Goal: Feedback & Contribution: Submit feedback/report problem

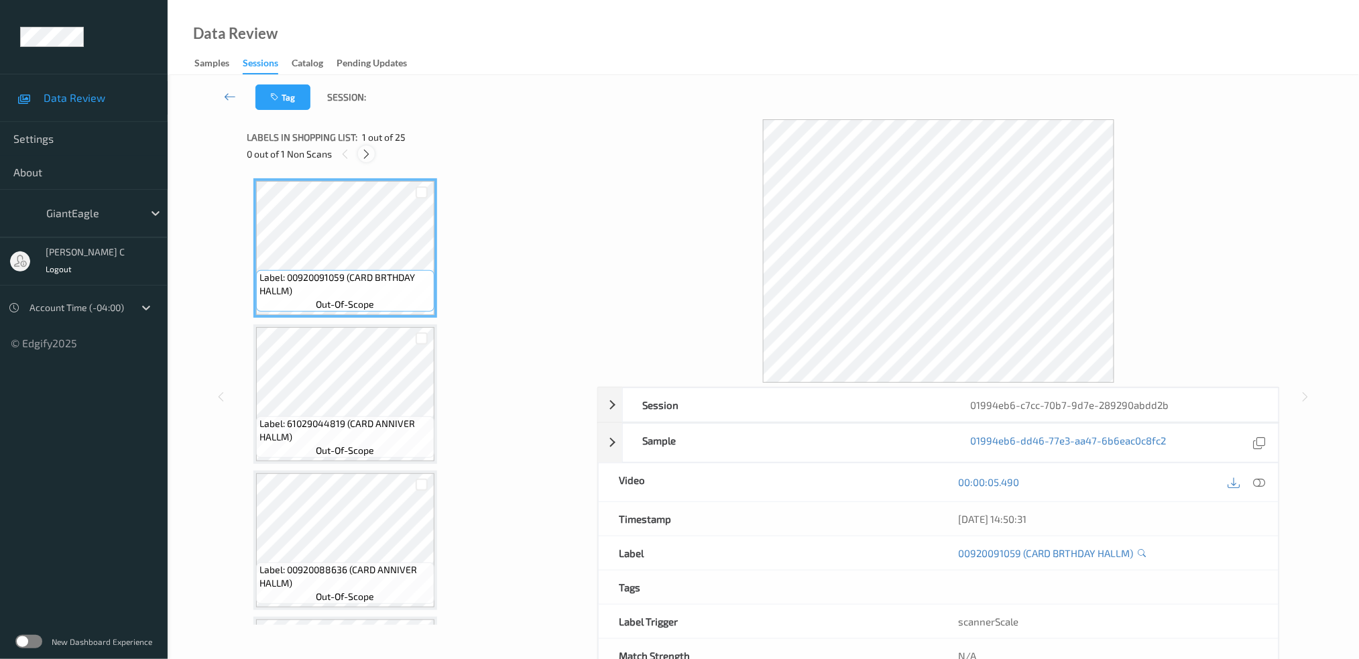
click at [368, 156] on icon at bounding box center [366, 154] width 11 height 12
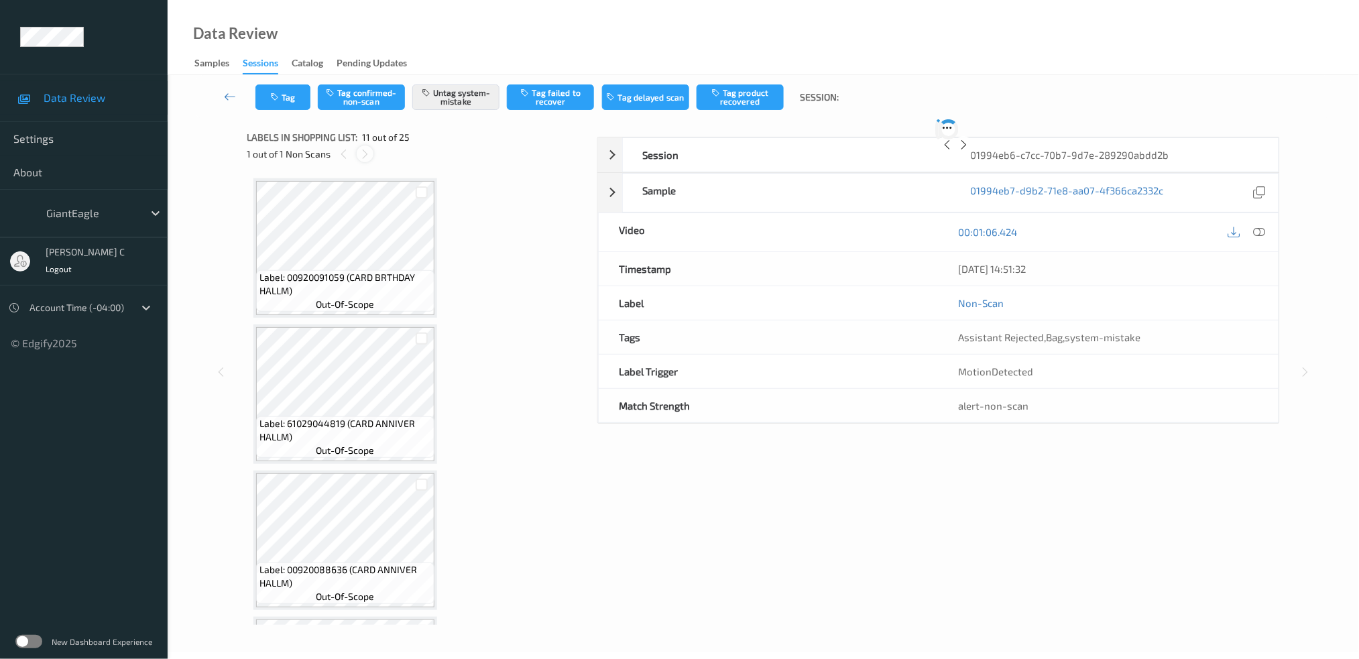
scroll to position [1313, 0]
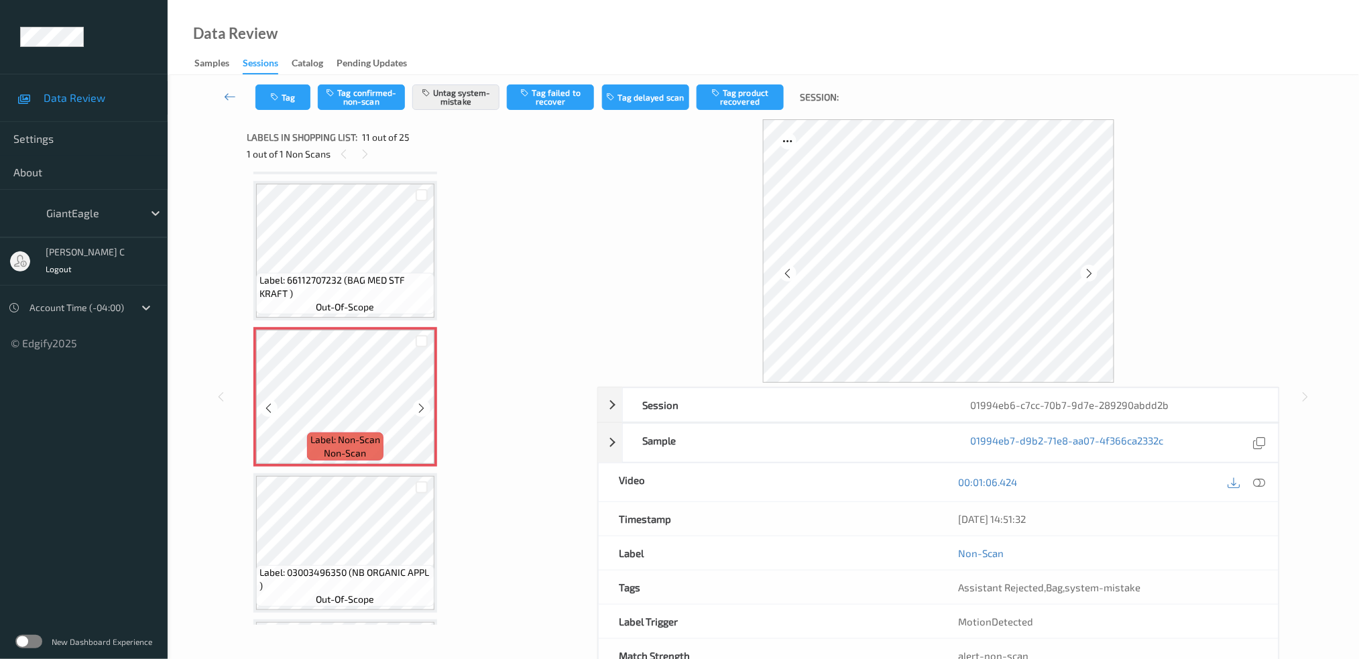
click at [357, 433] on span "Label: Non-Scan" at bounding box center [345, 439] width 70 height 13
click at [421, 402] on icon at bounding box center [421, 408] width 11 height 12
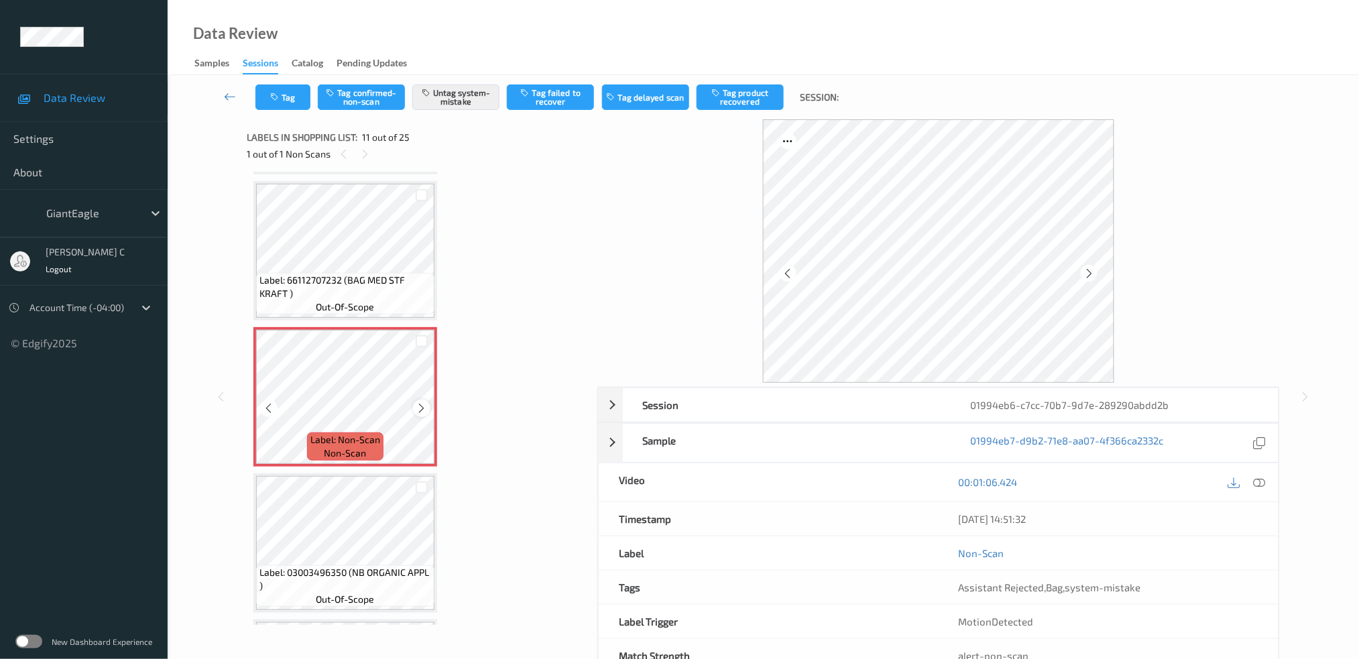
click at [420, 402] on icon at bounding box center [421, 408] width 11 height 12
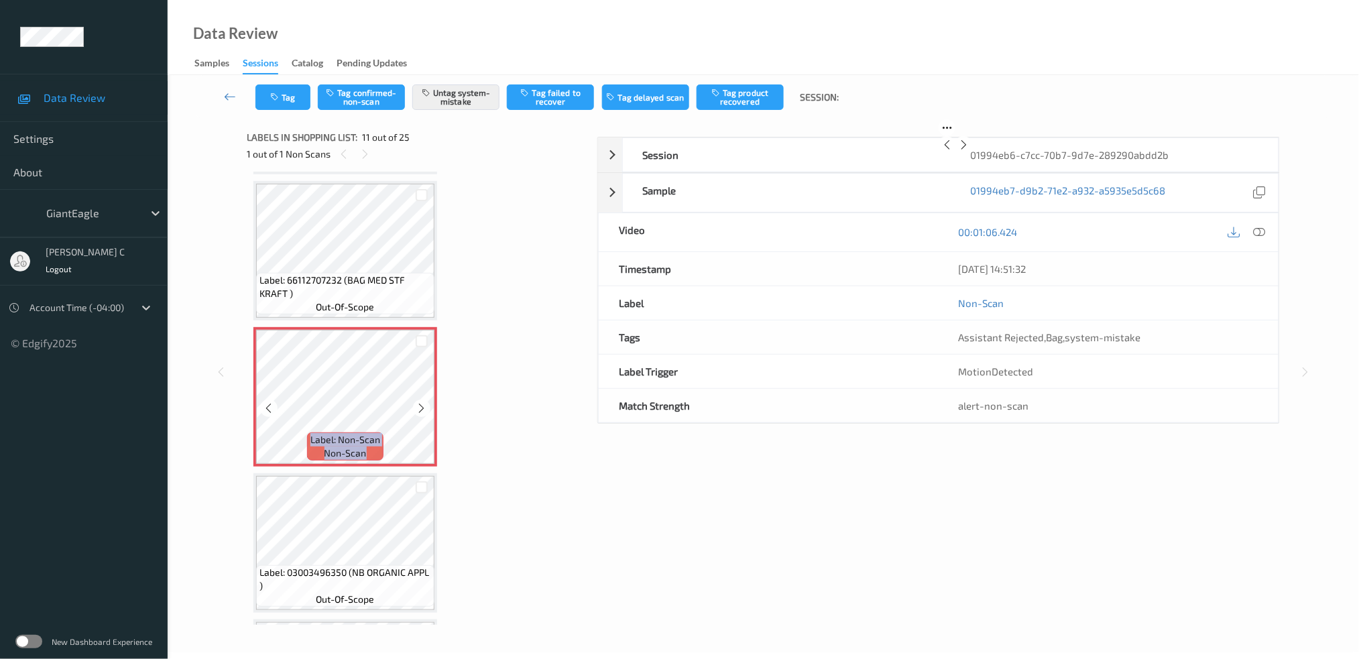
click at [420, 402] on icon at bounding box center [421, 408] width 11 height 12
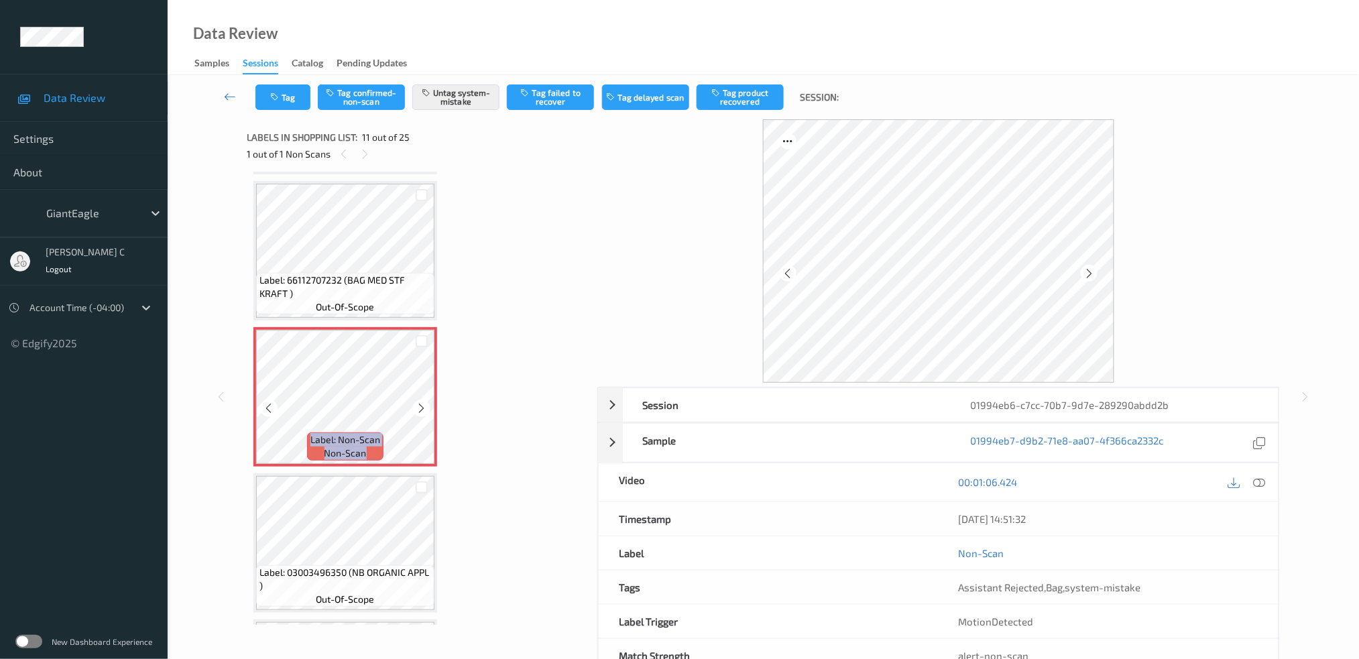
click at [420, 402] on icon at bounding box center [421, 408] width 11 height 12
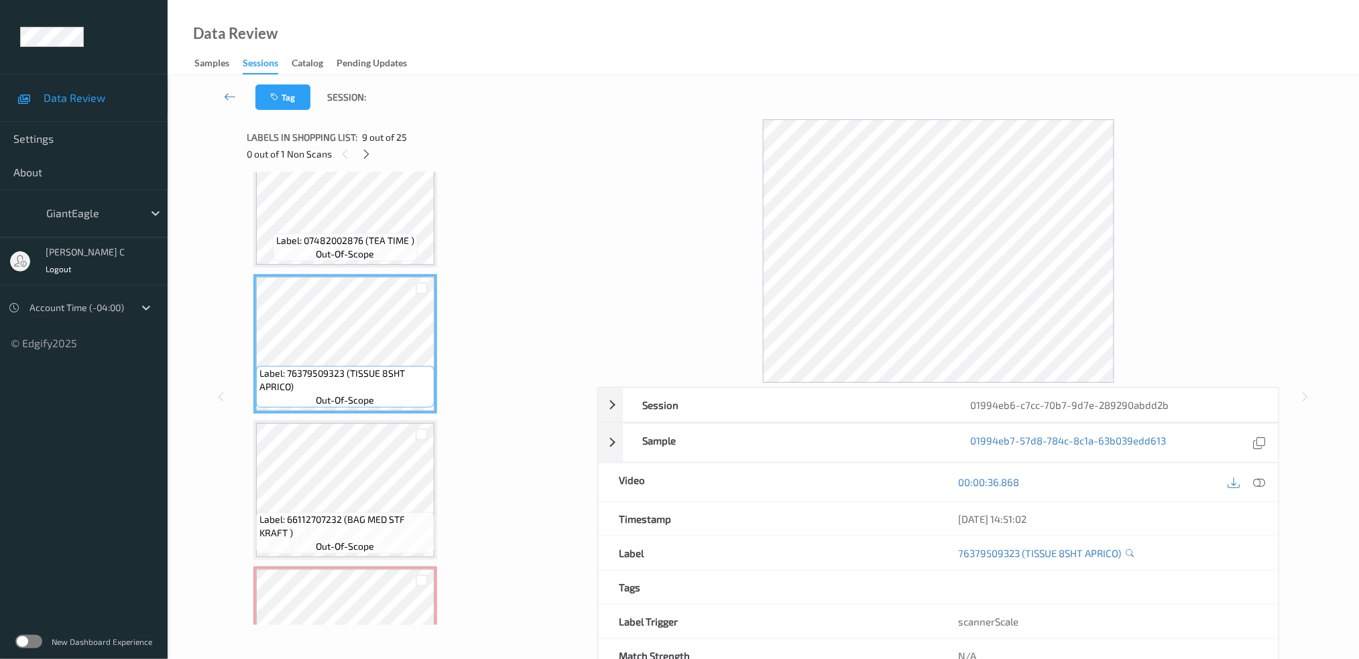
scroll to position [1044, 0]
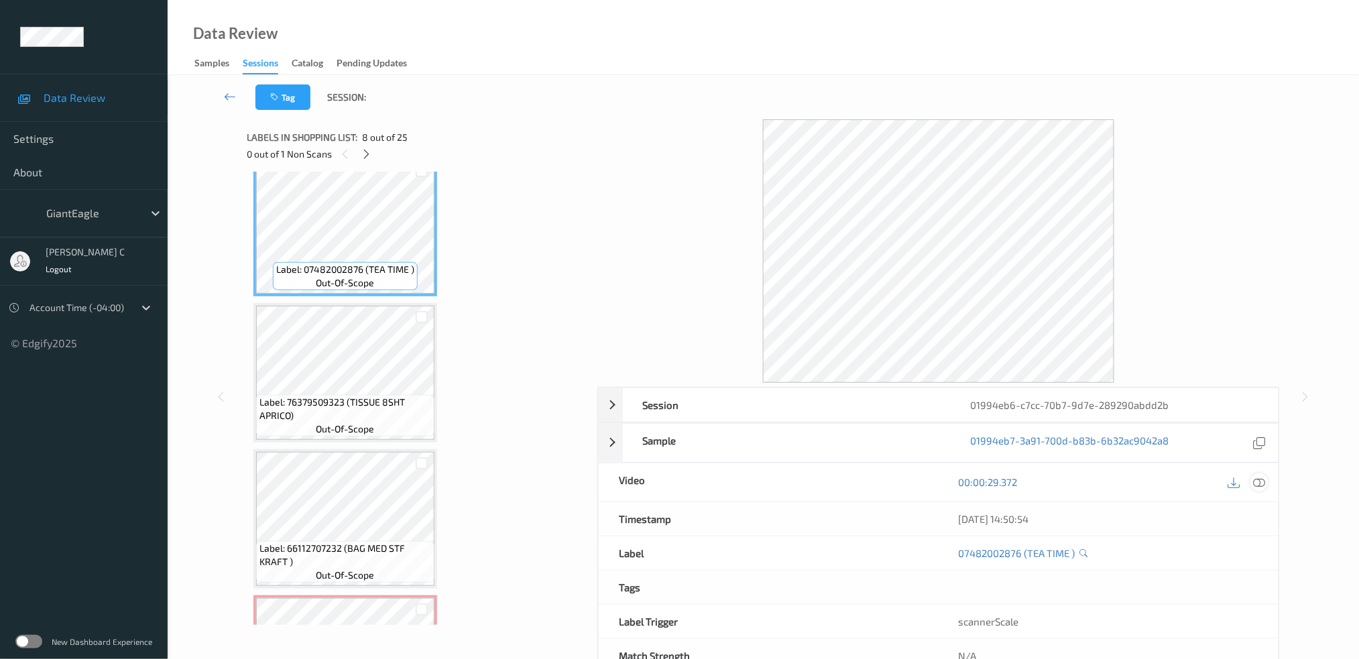
click at [1256, 491] on div at bounding box center [1259, 482] width 18 height 18
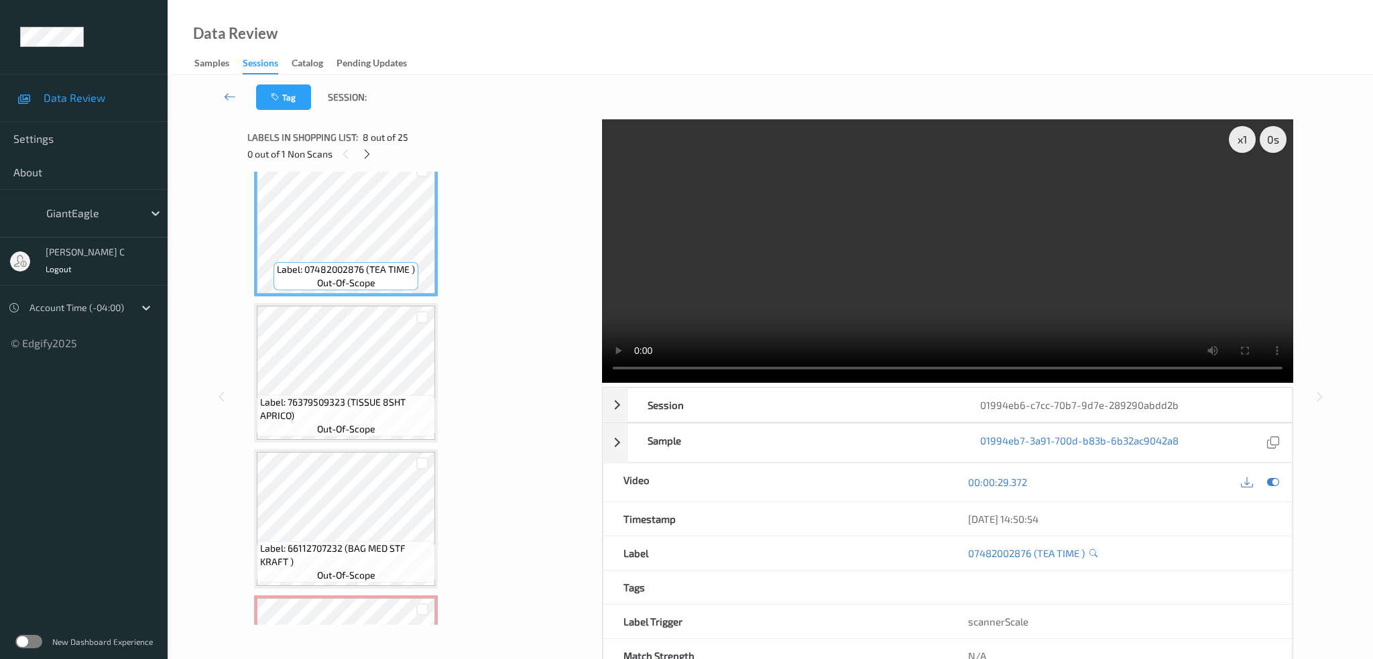
click at [565, 0] on html "Data Review Settings About GiantEagle [PERSON_NAME] C Logout Account Time (-04:…" at bounding box center [686, 329] width 1373 height 659
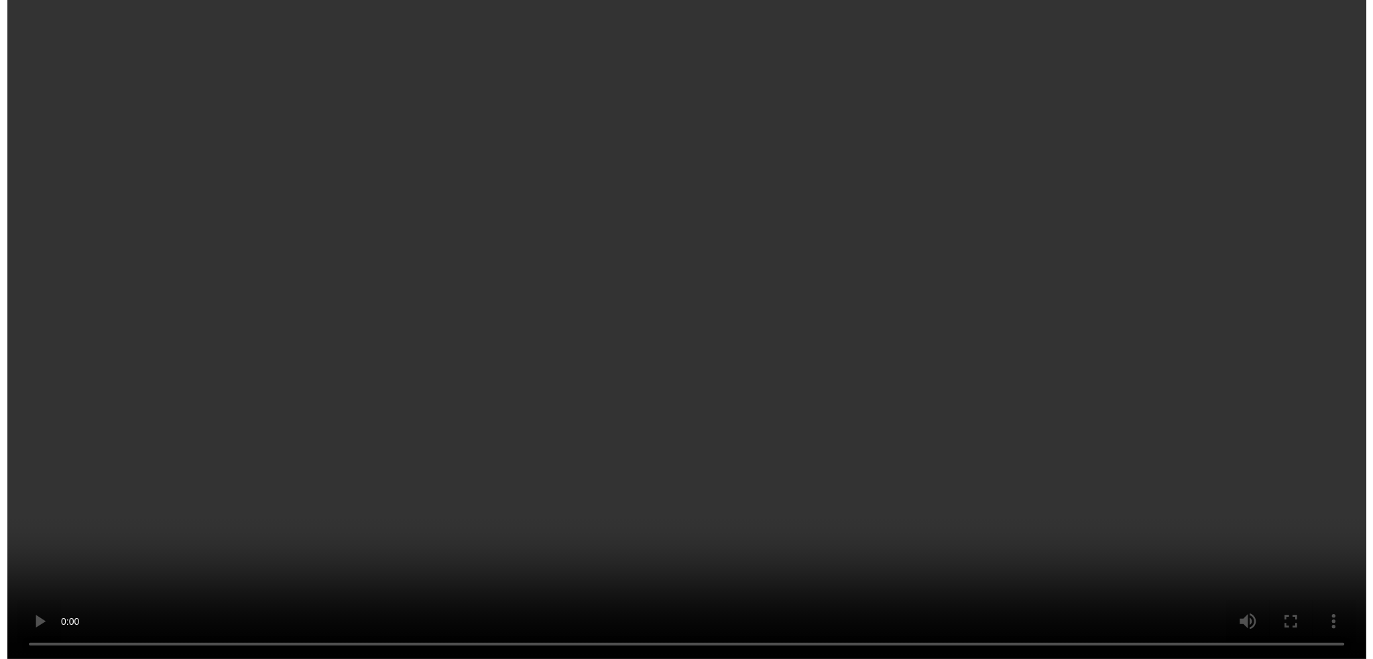
scroll to position [1313, 0]
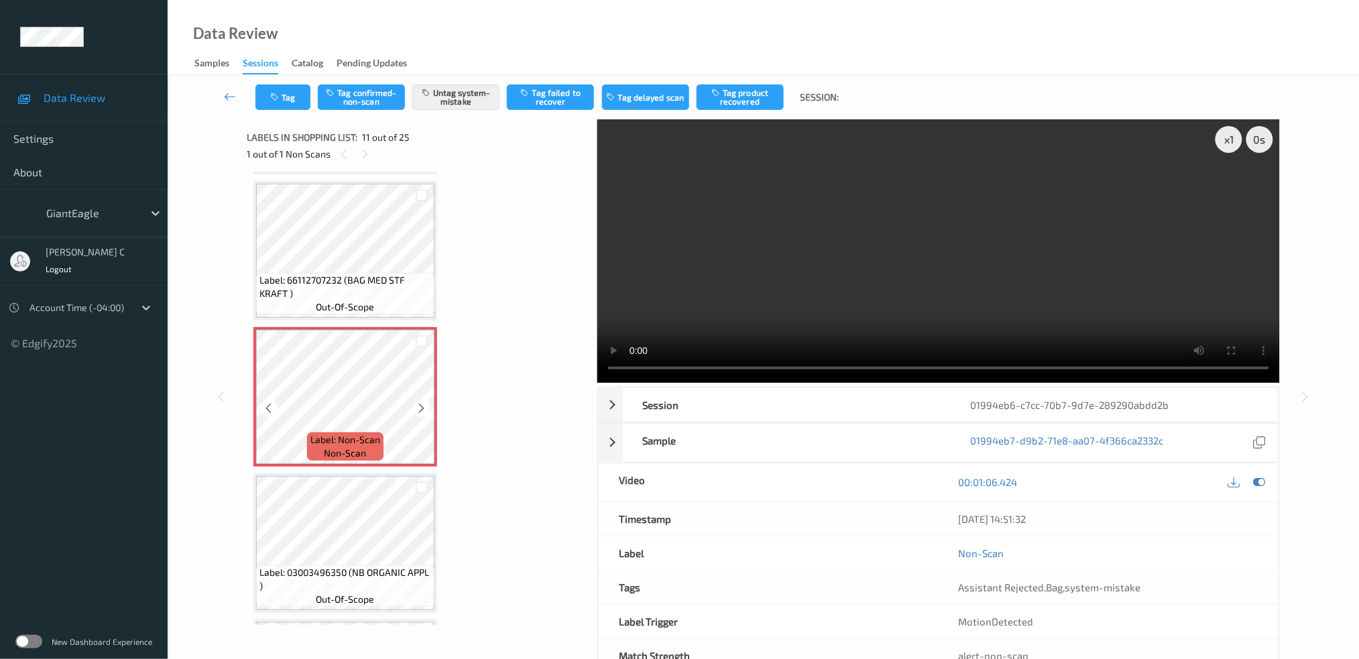
click at [418, 402] on div at bounding box center [421, 408] width 17 height 17
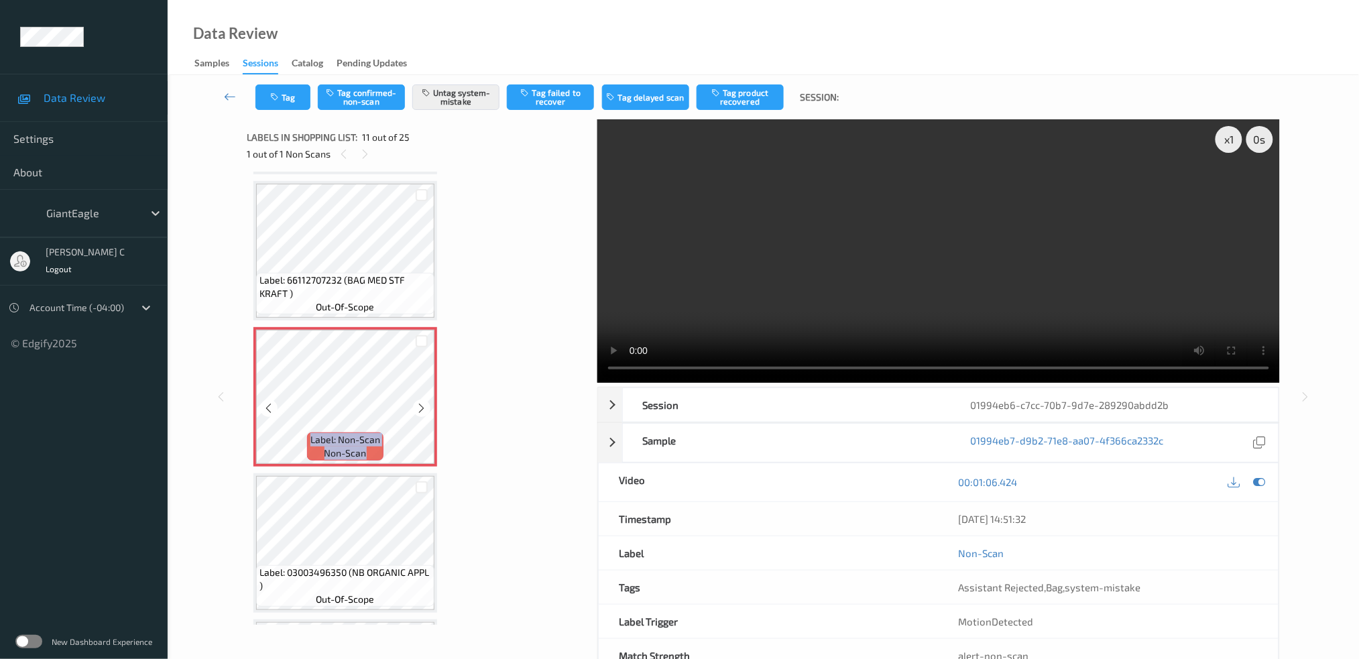
click at [418, 402] on div at bounding box center [421, 408] width 17 height 17
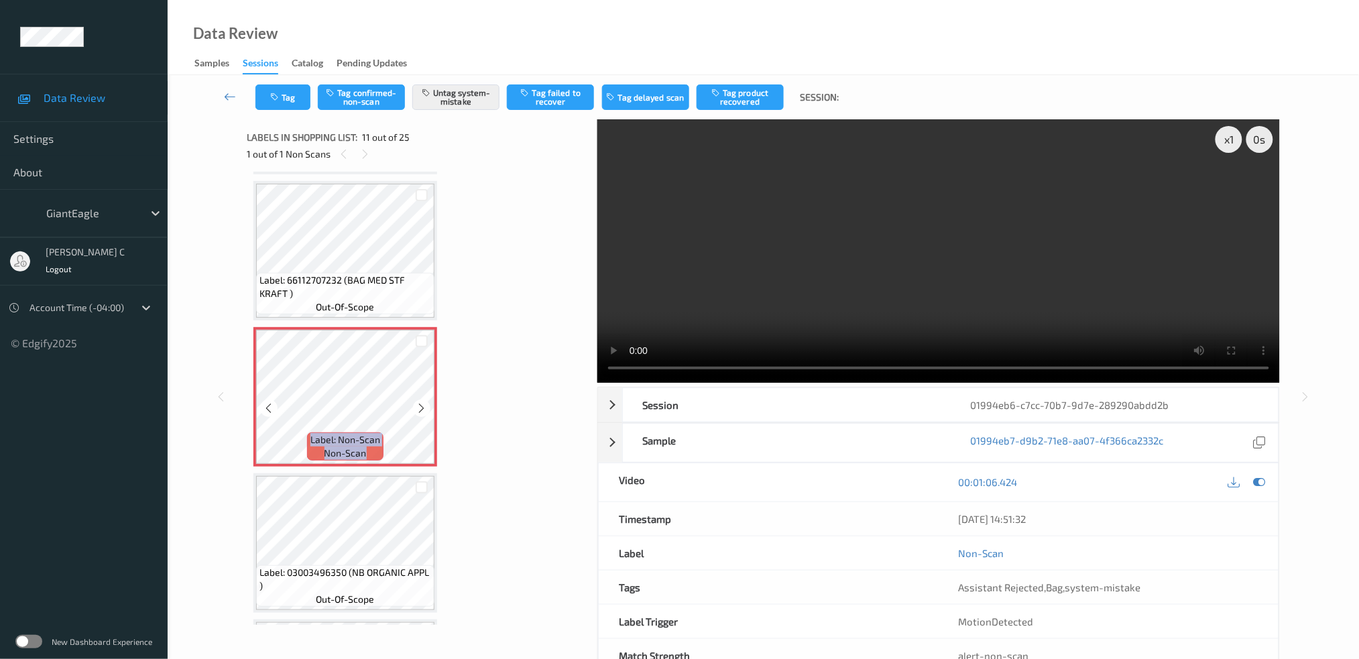
click at [418, 402] on div at bounding box center [421, 408] width 17 height 17
click at [423, 402] on icon at bounding box center [421, 408] width 11 height 12
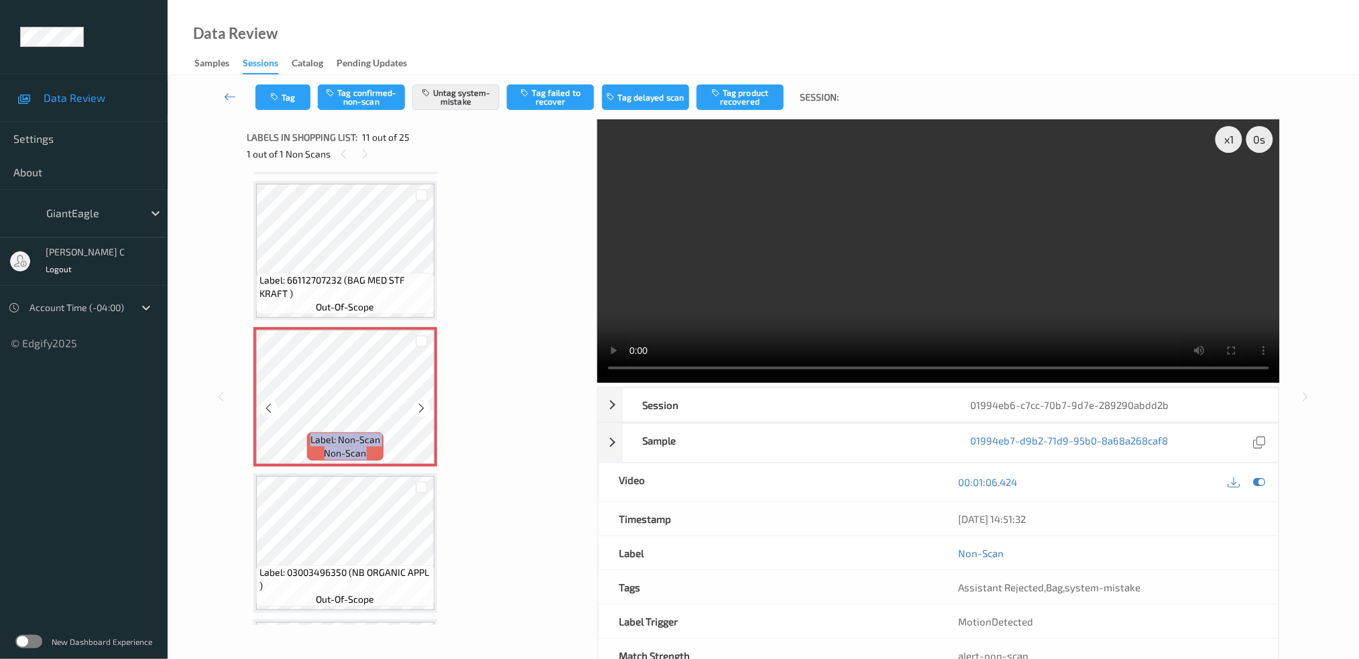
click at [423, 402] on icon at bounding box center [421, 408] width 11 height 12
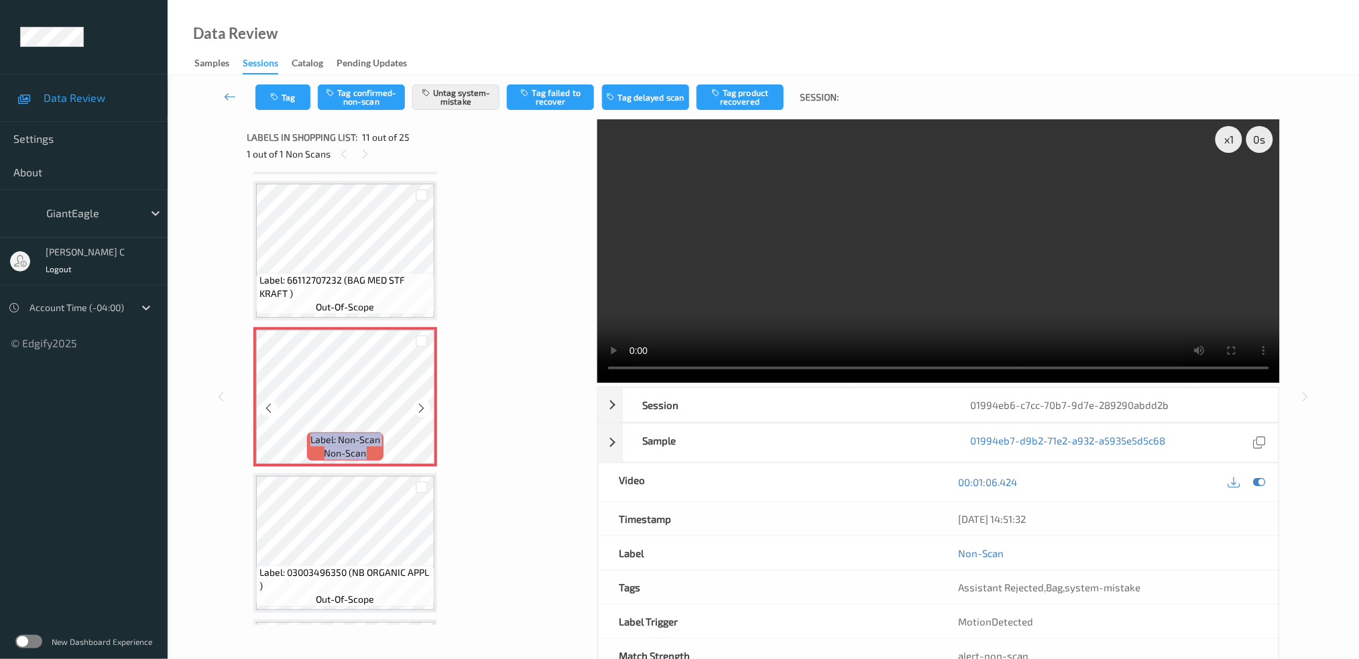
click at [423, 402] on icon at bounding box center [421, 408] width 11 height 12
click at [429, 400] on div at bounding box center [421, 408] width 17 height 17
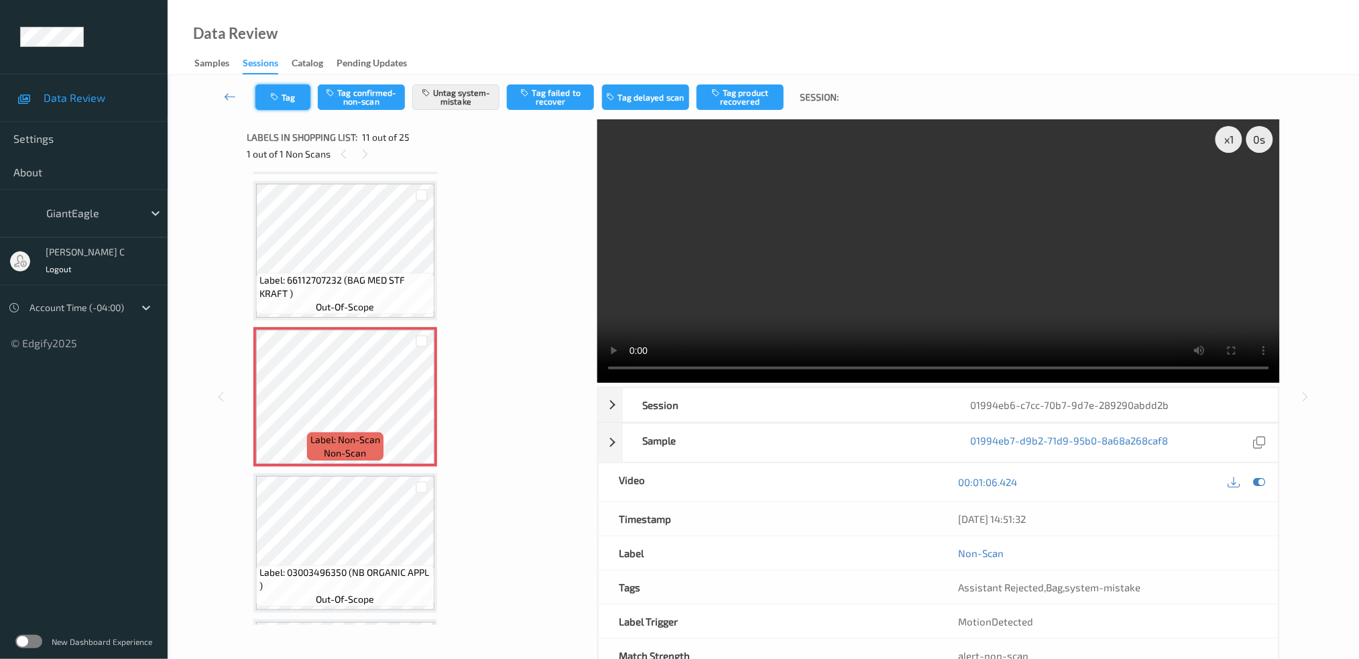
click at [278, 93] on icon "button" at bounding box center [275, 97] width 11 height 9
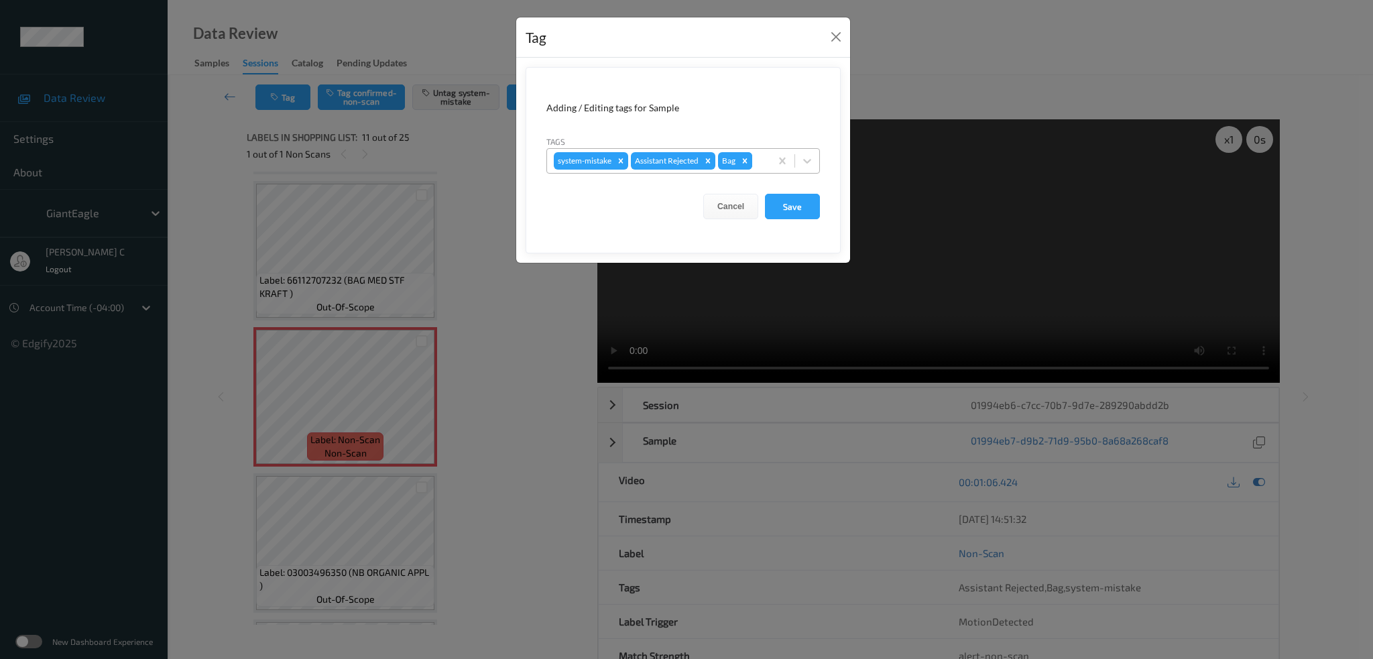
click at [747, 160] on icon "Remove Bag" at bounding box center [745, 160] width 5 height 5
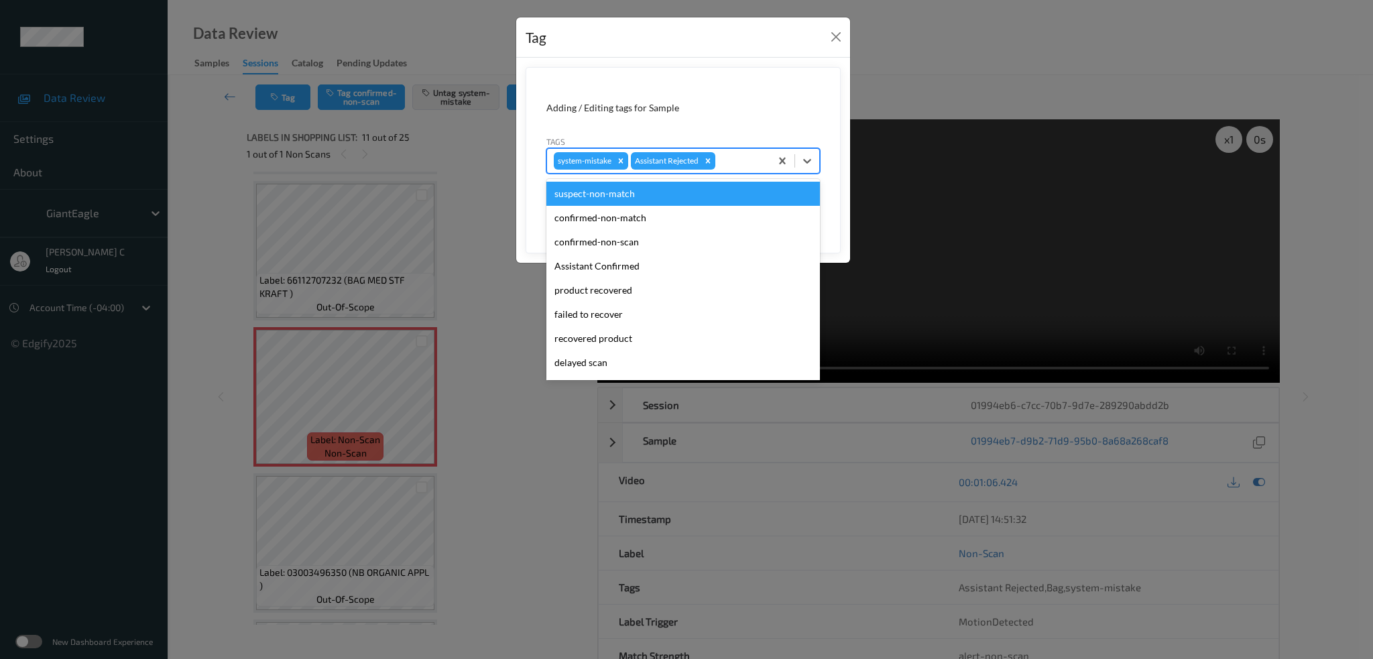
click at [733, 159] on div at bounding box center [741, 161] width 46 height 16
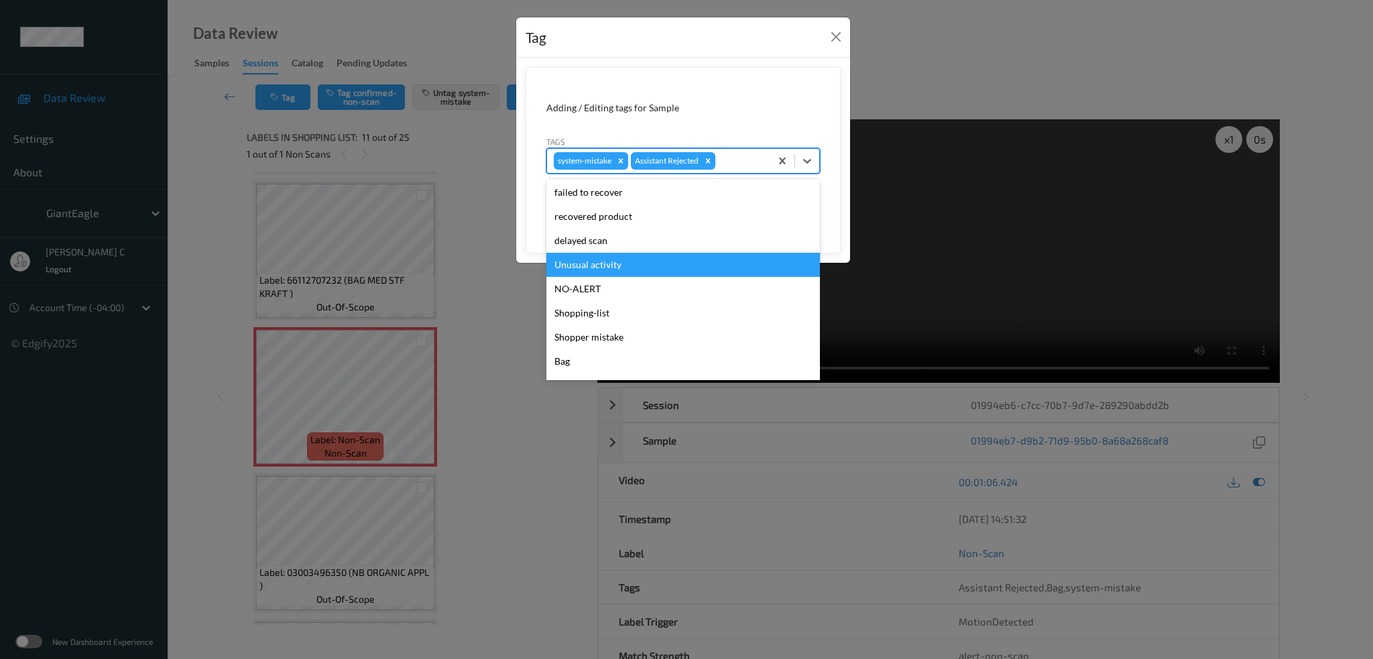
scroll to position [142, 0]
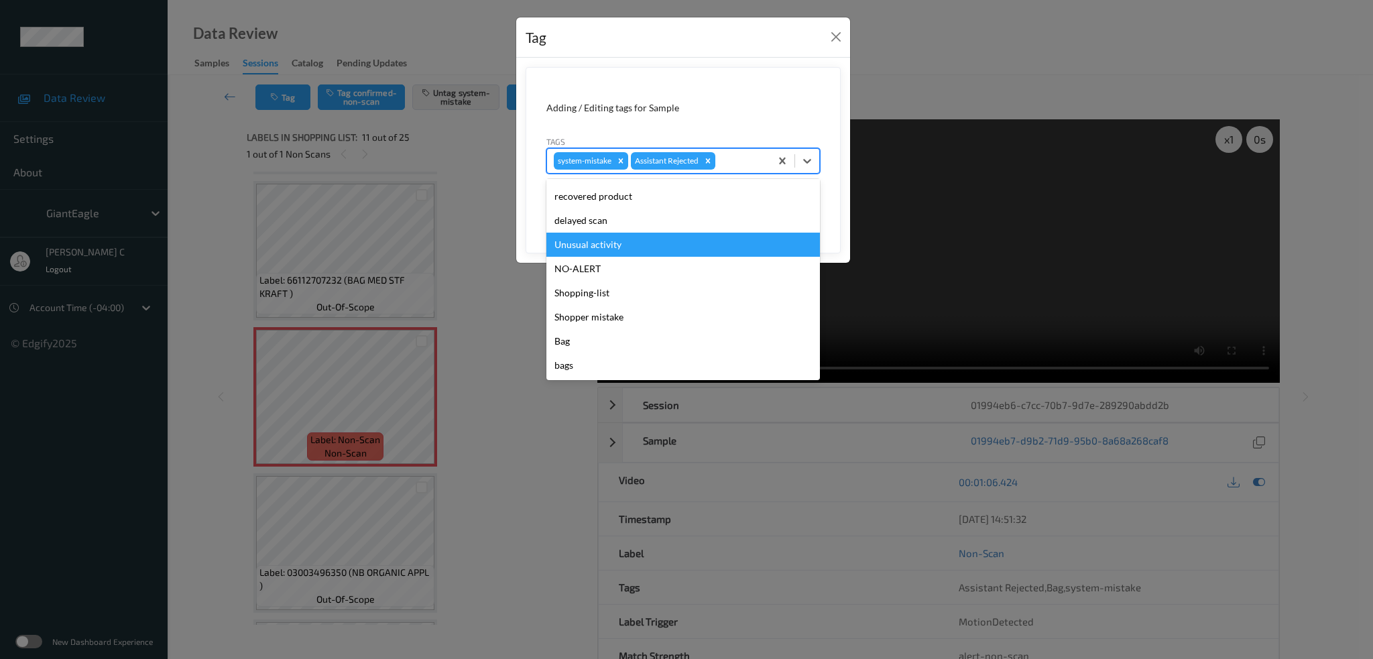
click at [624, 250] on div "Unusual activity" at bounding box center [683, 245] width 274 height 24
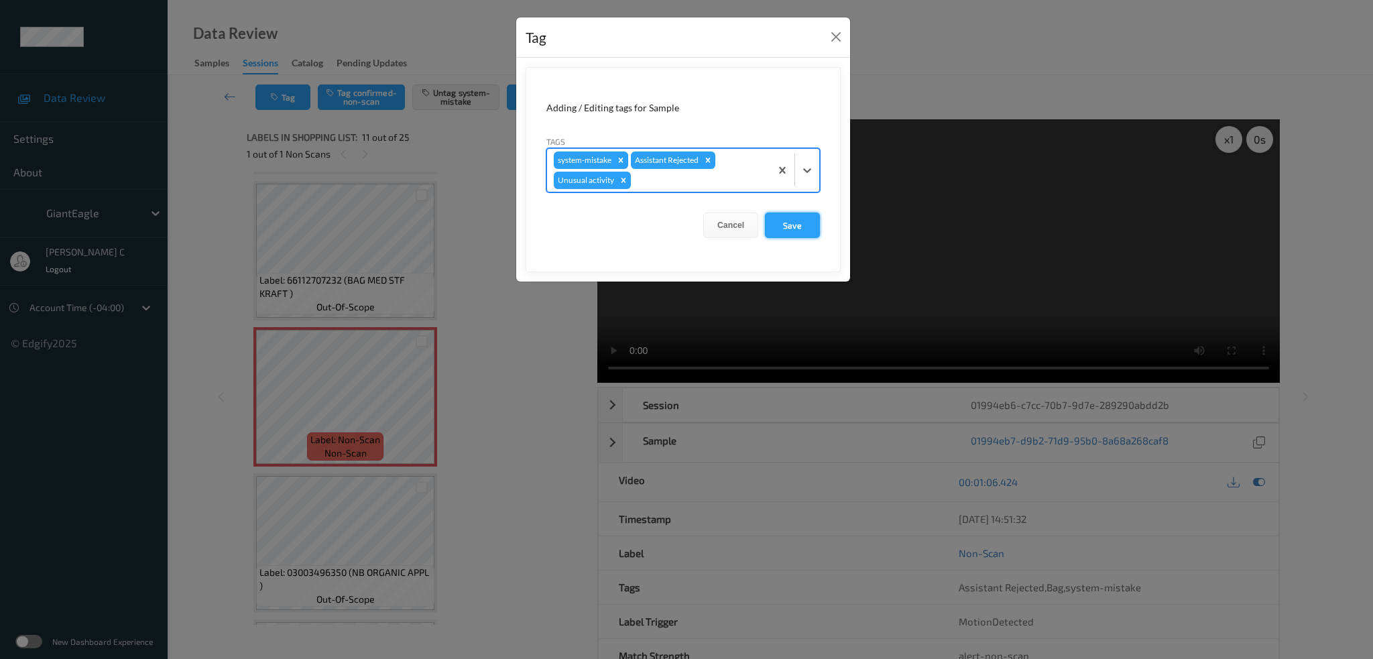
click at [796, 225] on button "Save" at bounding box center [792, 225] width 55 height 25
